Goal: Transaction & Acquisition: Subscribe to service/newsletter

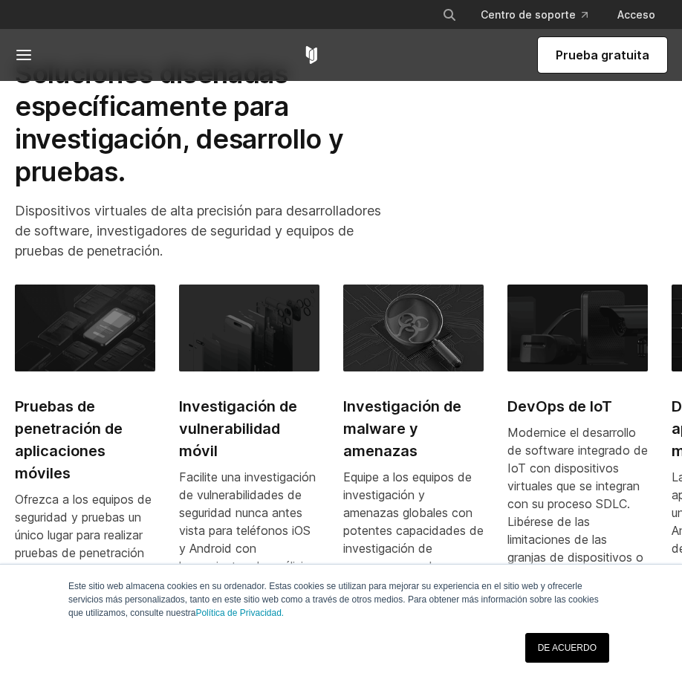
scroll to position [965, 0]
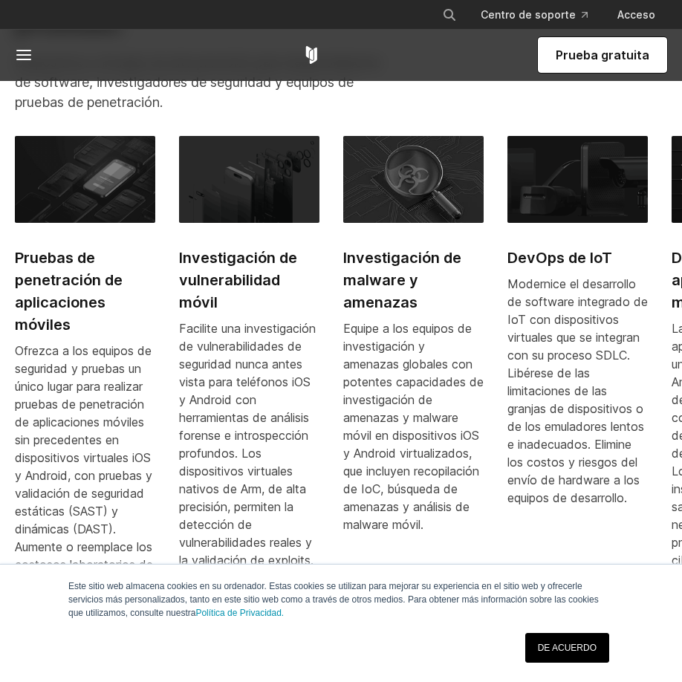
click at [603, 53] on font "Prueba gratuita" at bounding box center [602, 55] width 94 height 15
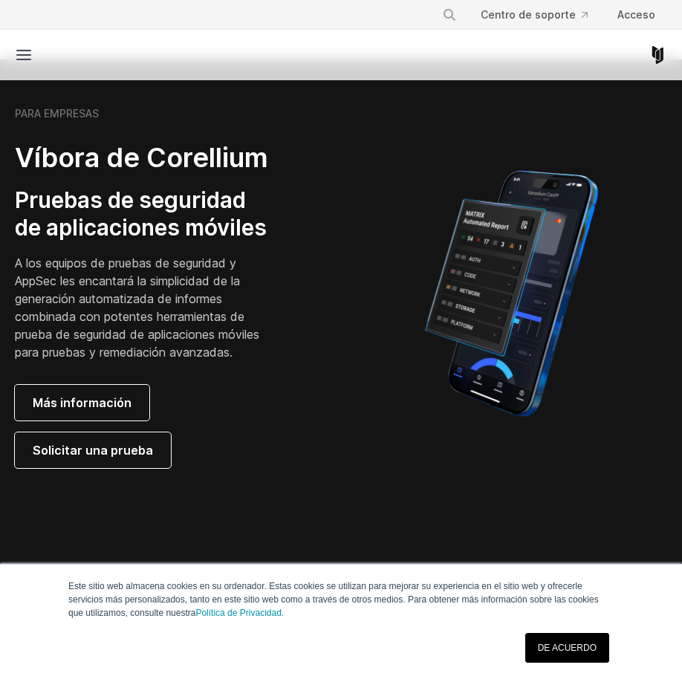
scroll to position [371, 0]
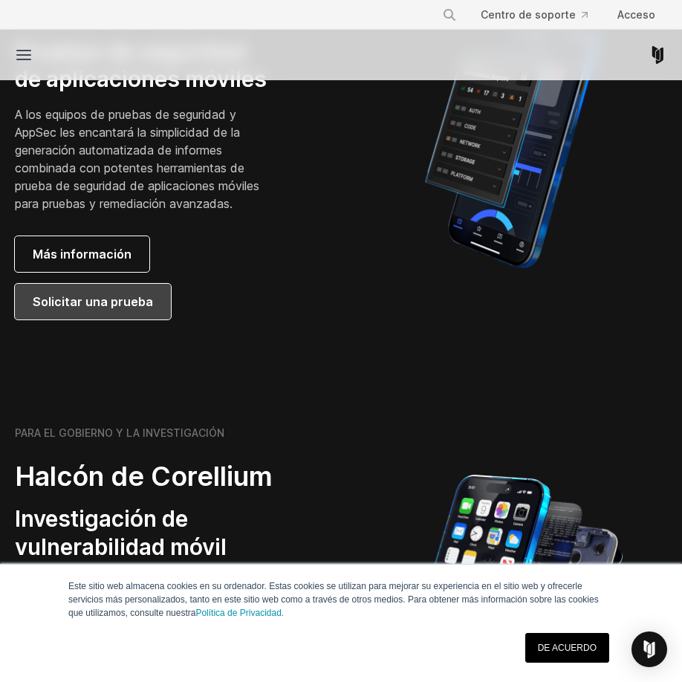
click at [156, 319] on link "Solicitar una prueba" at bounding box center [93, 302] width 156 height 36
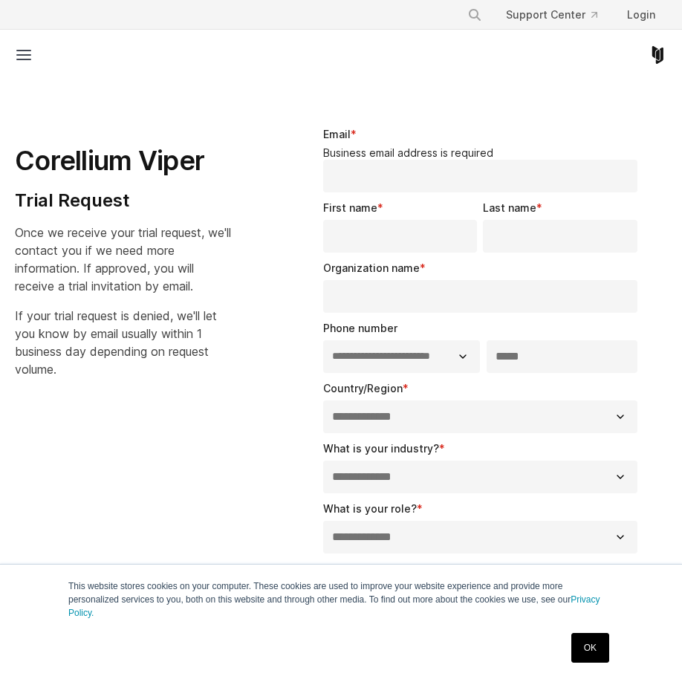
select select "**"
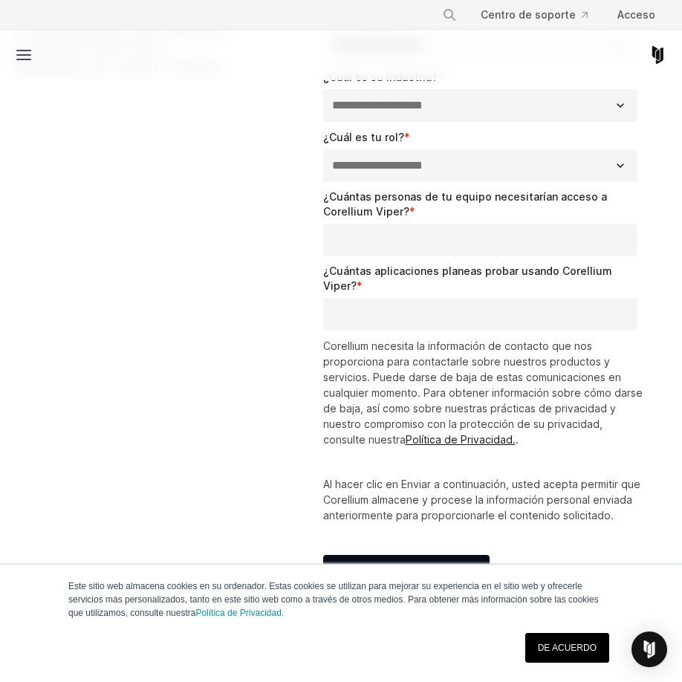
scroll to position [297, 0]
